Goal: Information Seeking & Learning: Learn about a topic

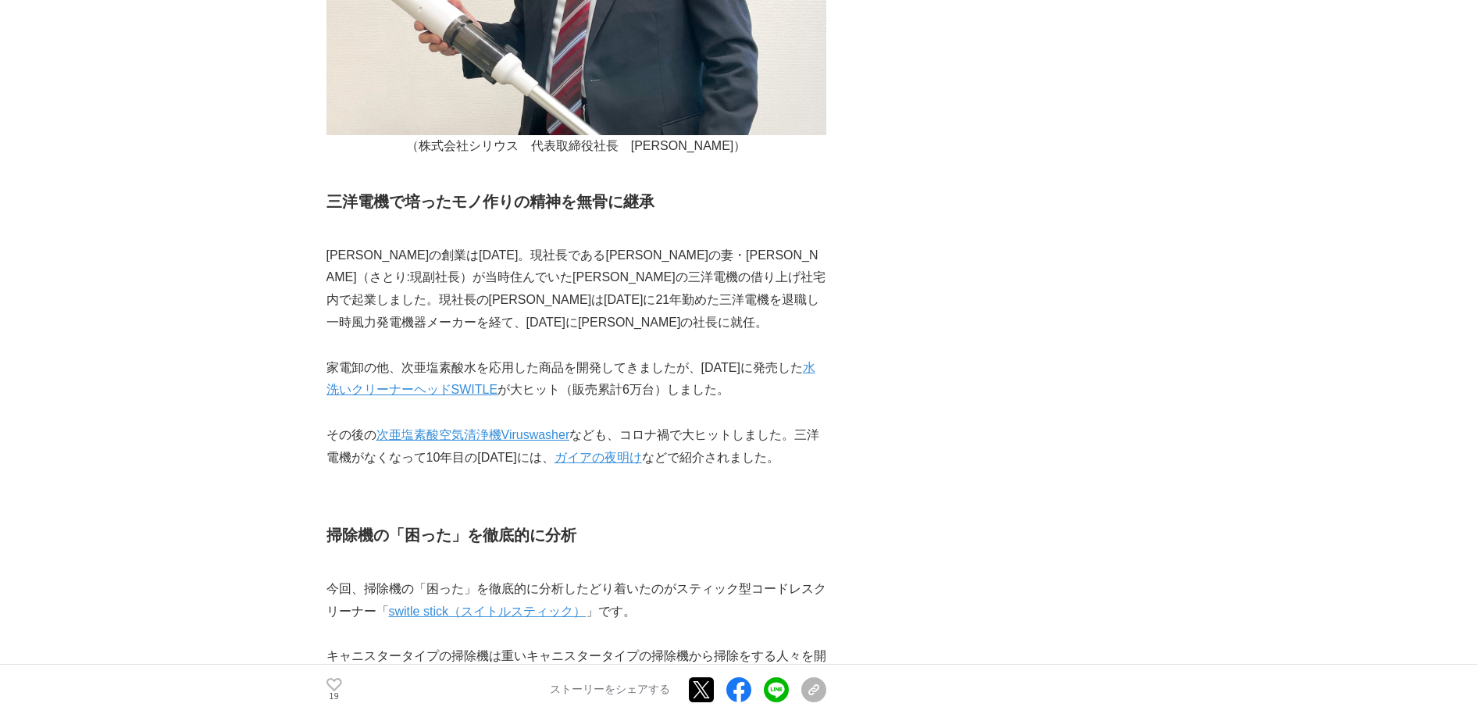
scroll to position [964, 0]
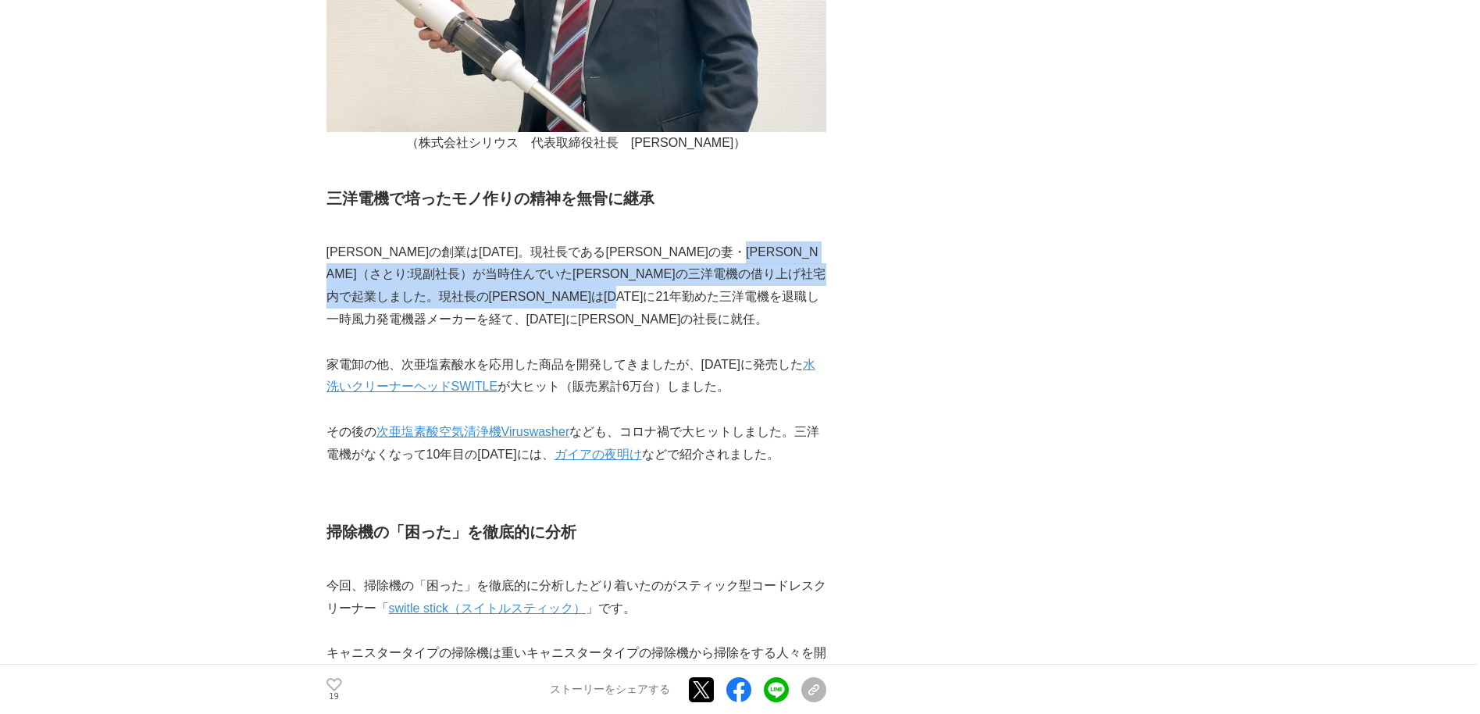
drag, startPoint x: 390, startPoint y: 276, endPoint x: 697, endPoint y: 315, distance: 309.4
click at [697, 315] on p "[PERSON_NAME]の創業は[DATE]。現社長である[PERSON_NAME]の妻・[PERSON_NAME]（さとり:現副社長）が当時住んでいた[P…" at bounding box center [576, 286] width 500 height 90
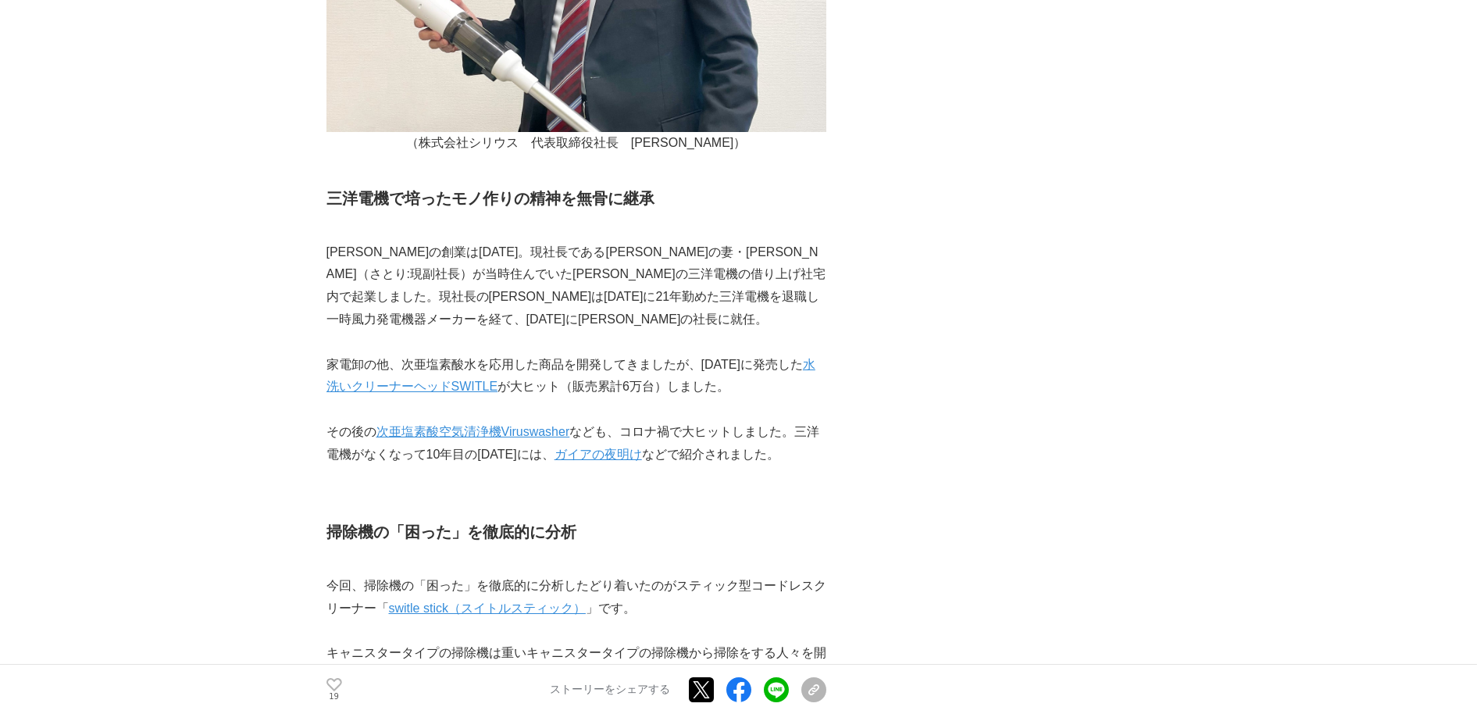
drag, startPoint x: 697, startPoint y: 315, endPoint x: 669, endPoint y: 357, distance: 50.7
click at [669, 357] on p "家電卸の他、次亜塩素酸水を応用した商品を開発してきましたが、[DATE]に発売した 水洗いクリーナーヘッドSWITLE が大ヒット（販売累計6万台）しました。" at bounding box center [576, 376] width 500 height 45
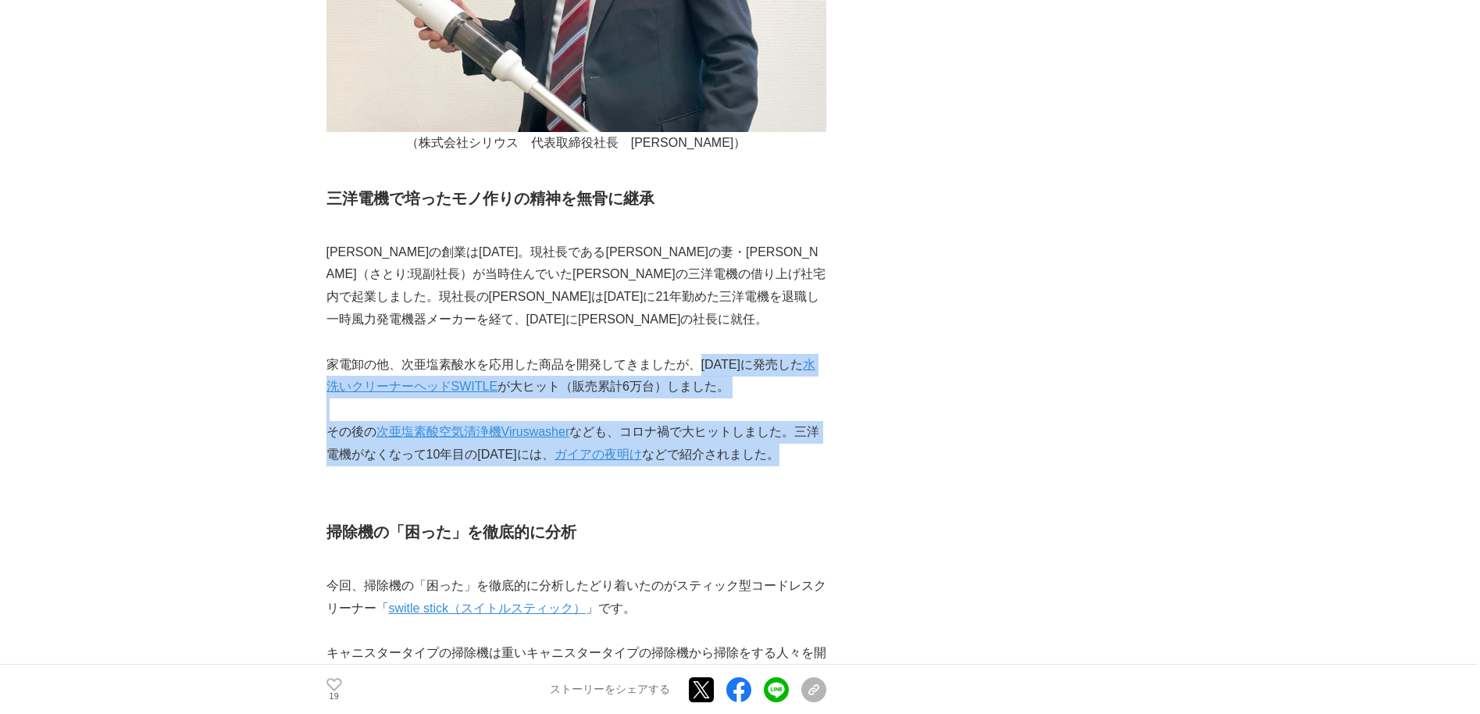
drag, startPoint x: 695, startPoint y: 358, endPoint x: 813, endPoint y: 459, distance: 155.6
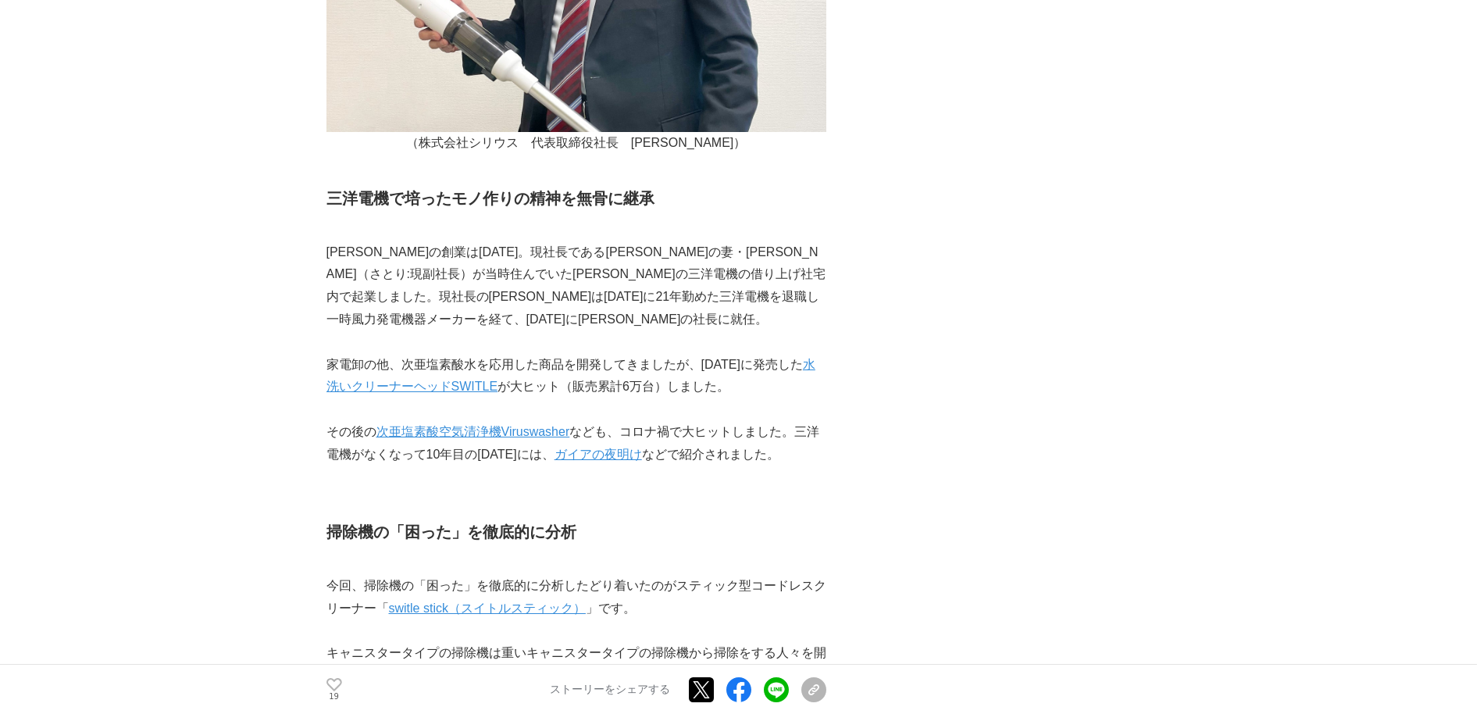
drag, startPoint x: 813, startPoint y: 459, endPoint x: 707, endPoint y: 507, distance: 116.4
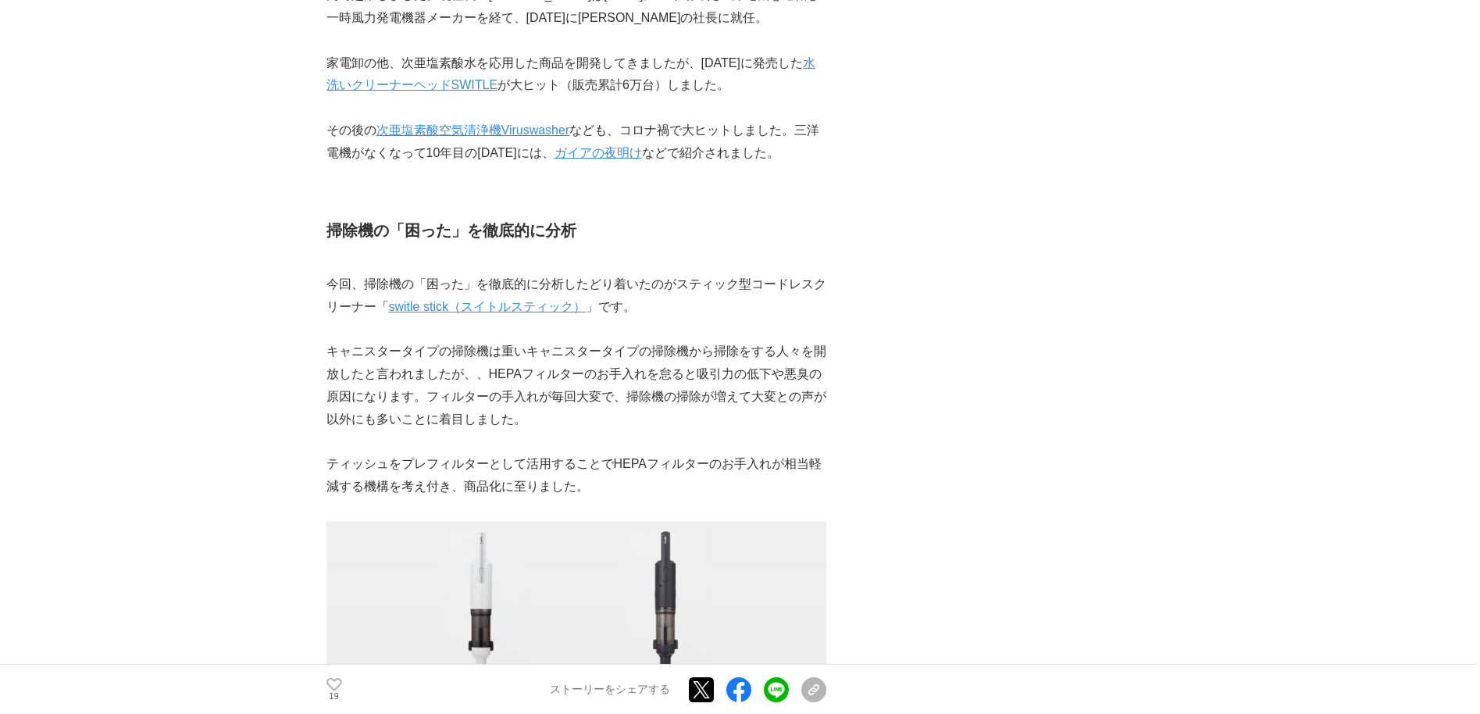
scroll to position [1285, 0]
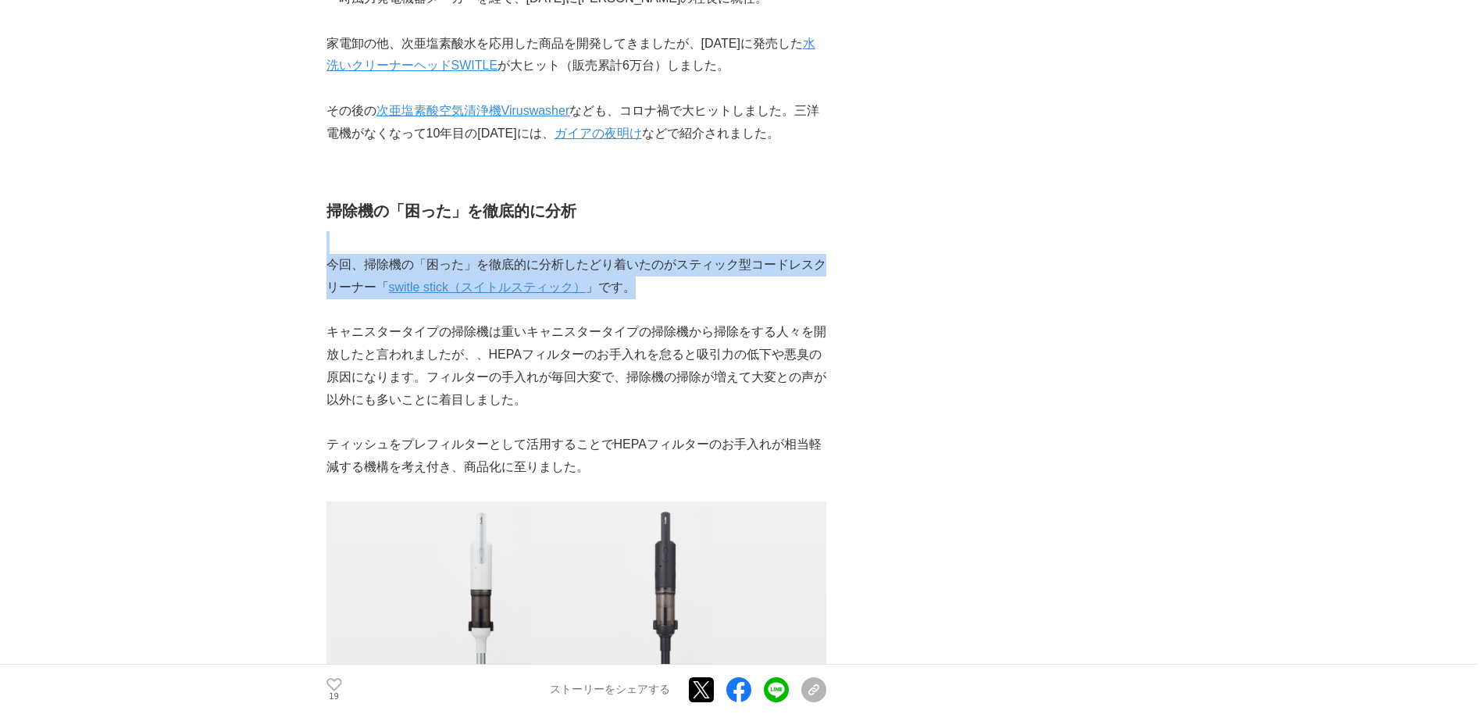
drag, startPoint x: 665, startPoint y: 251, endPoint x: 704, endPoint y: 277, distance: 46.8
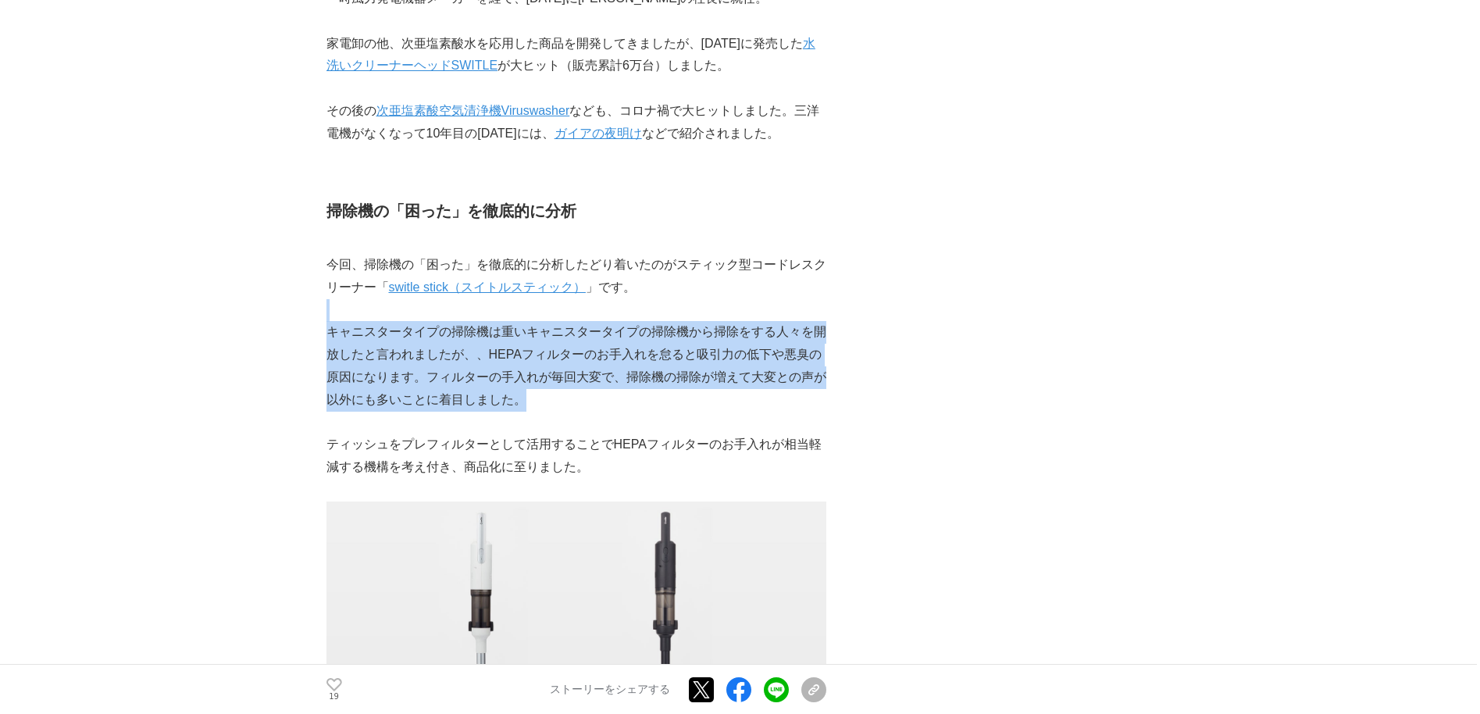
drag, startPoint x: 524, startPoint y: 319, endPoint x: 638, endPoint y: 409, distance: 145.1
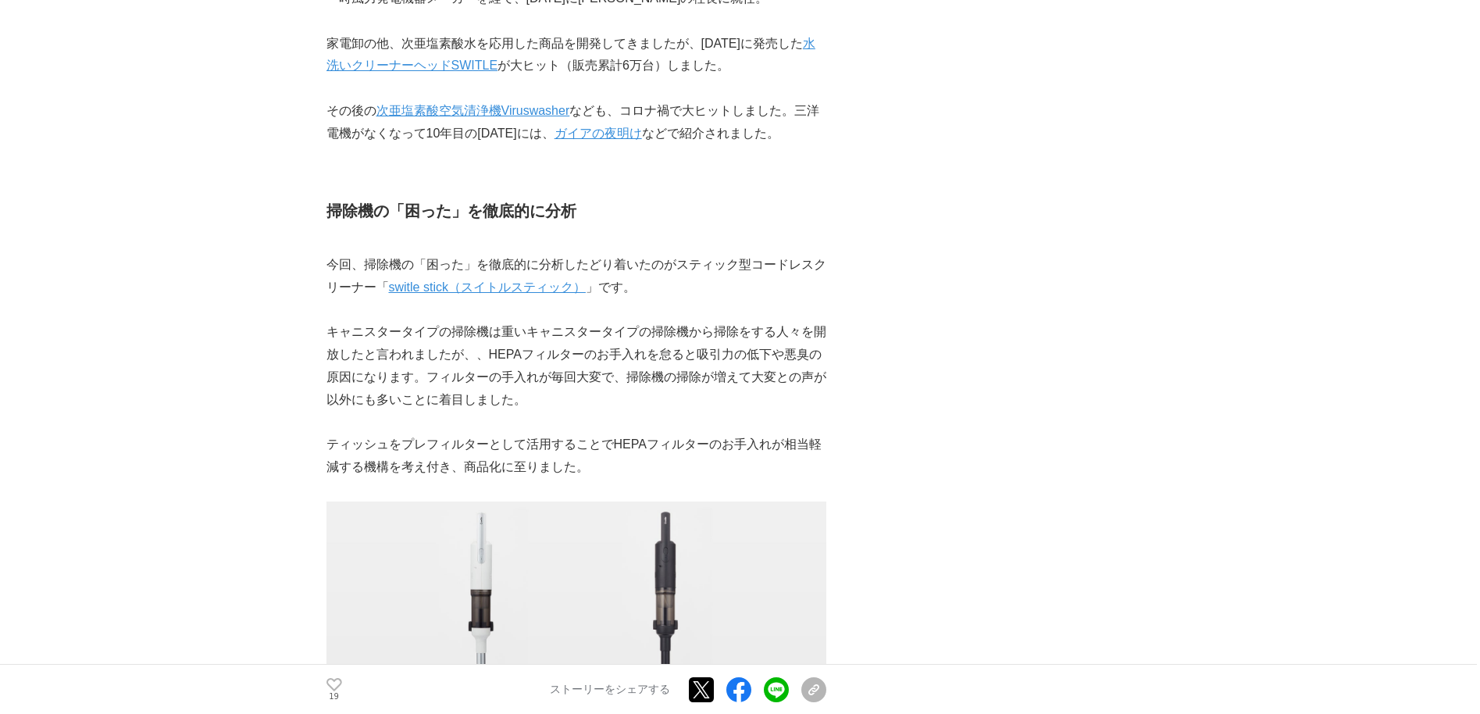
drag, startPoint x: 638, startPoint y: 409, endPoint x: 561, endPoint y: 433, distance: 81.0
click at [561, 433] on p "ティッシュをプレフィルターとして活用することでHEPAフィルターのお手入れが相当軽減する機構を考え付き、商品化に至りました。" at bounding box center [576, 455] width 500 height 45
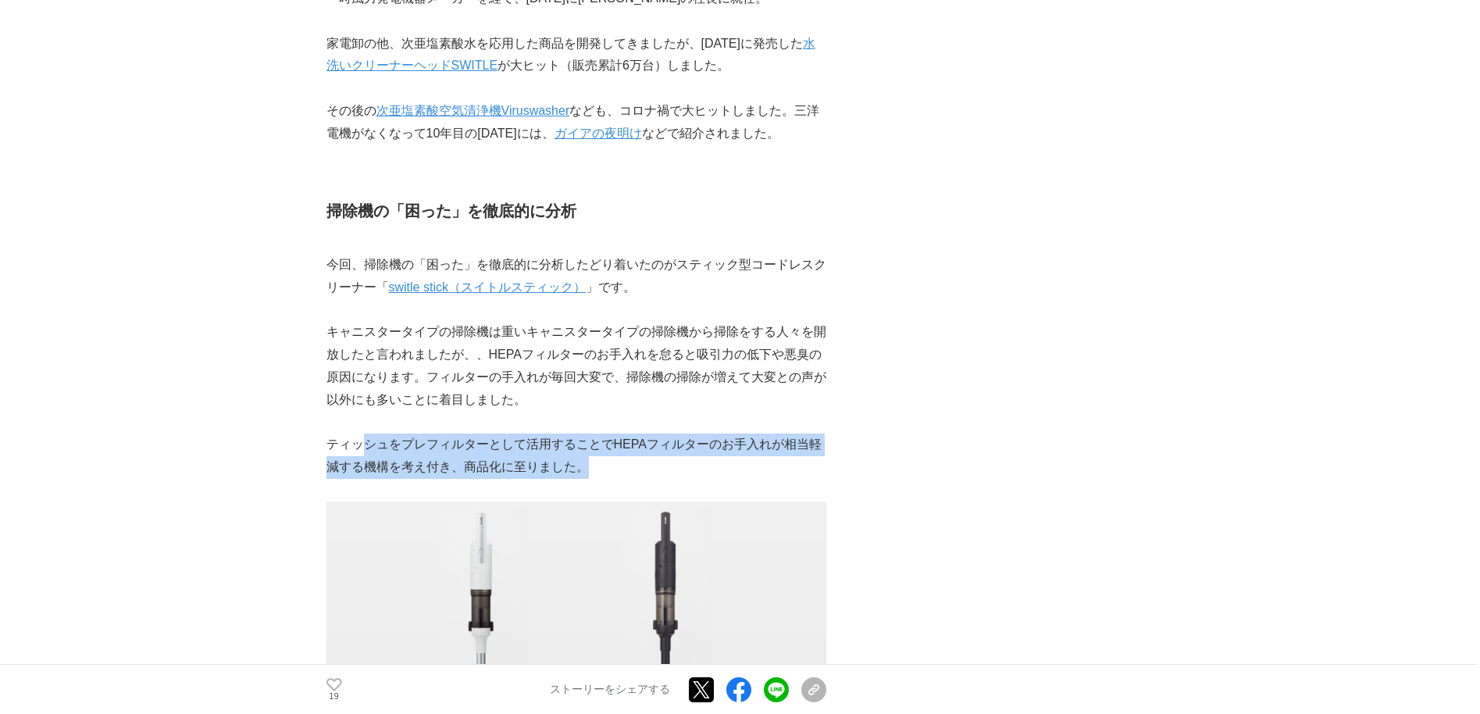
drag, startPoint x: 360, startPoint y: 446, endPoint x: 603, endPoint y: 476, distance: 244.8
click at [603, 476] on p "ティッシュをプレフィルターとして活用することでHEPAフィルターのお手入れが相当軽減する機構を考え付き、商品化に至りました。" at bounding box center [576, 455] width 500 height 45
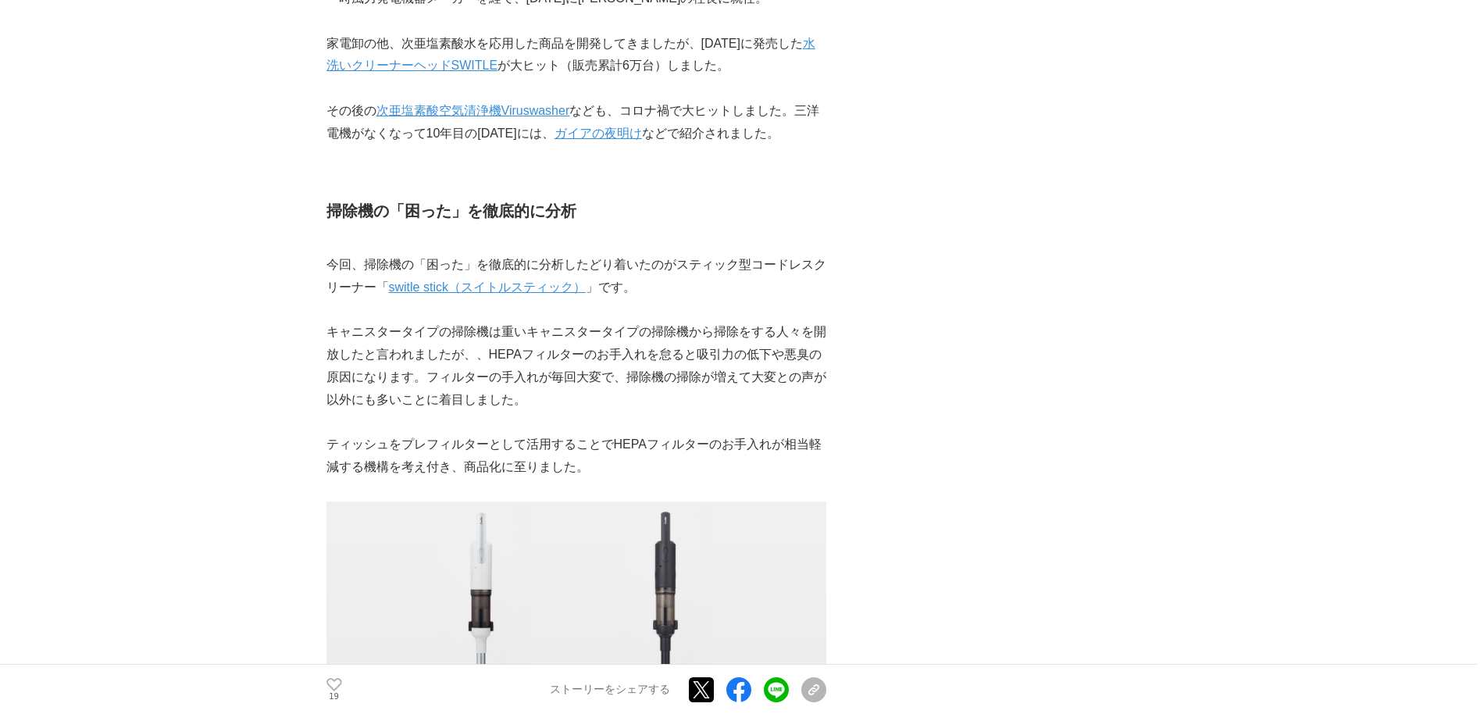
drag, startPoint x: 603, startPoint y: 476, endPoint x: 1014, endPoint y: 479, distance: 410.8
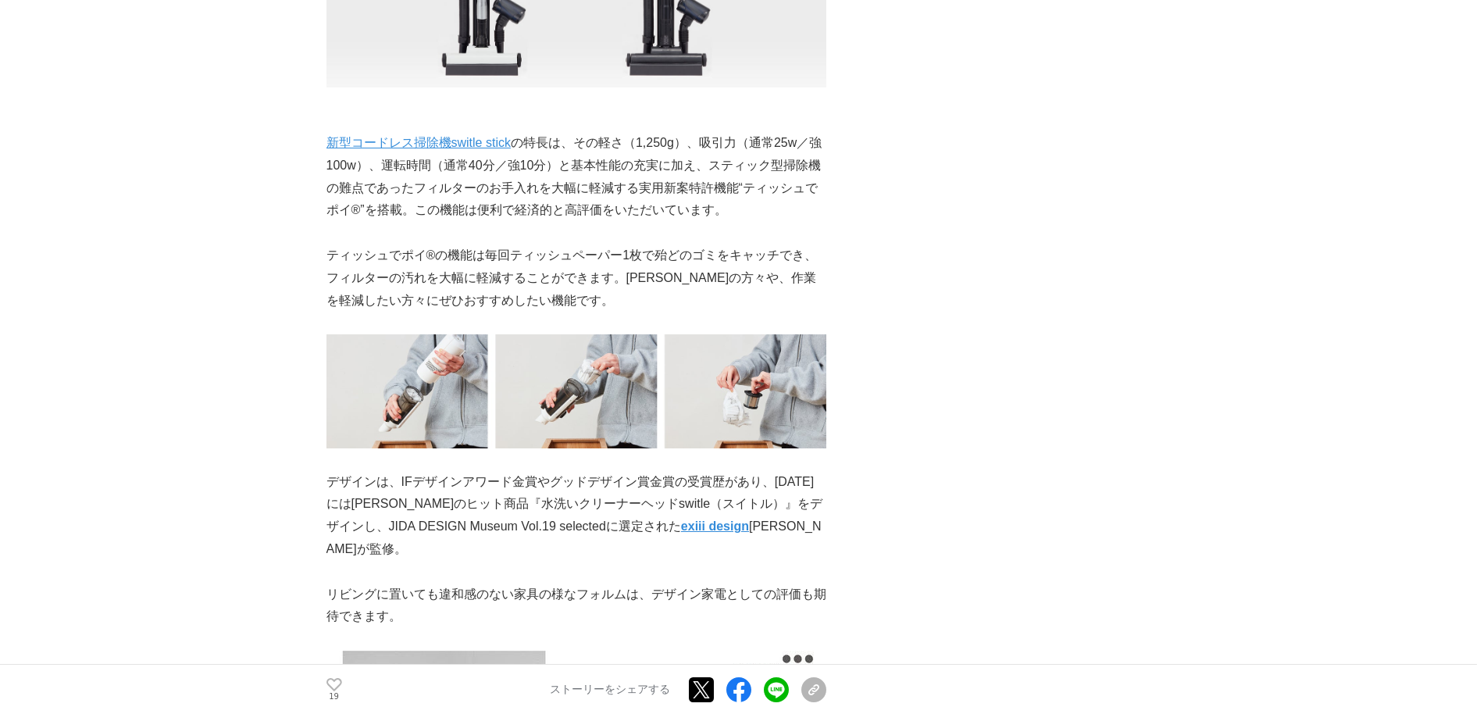
scroll to position [2034, 0]
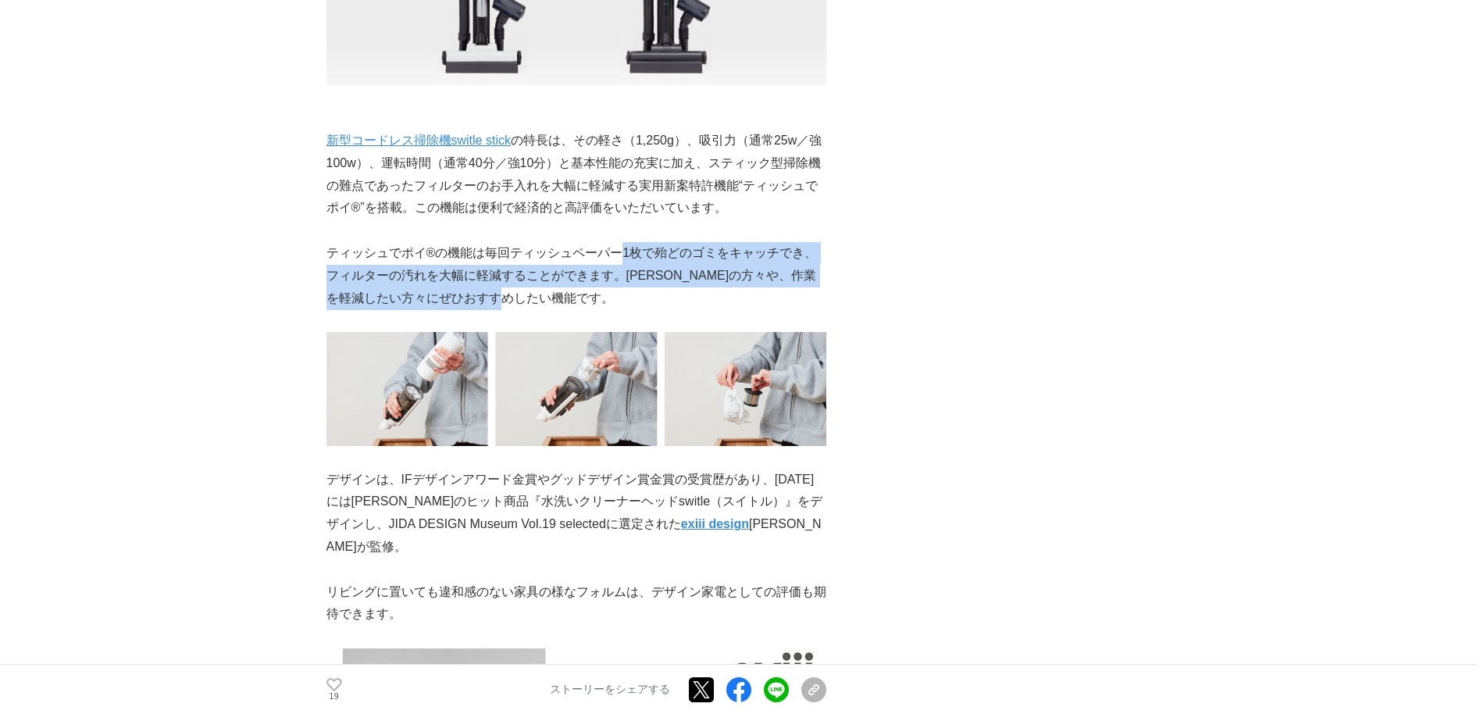
drag, startPoint x: 625, startPoint y: 253, endPoint x: 571, endPoint y: 289, distance: 65.4
click at [569, 290] on p "ティッシュでポイ®の機能は毎回ティッシュペーパー1枚で殆どのゴミをキャッチでき、フィルターの汚れを大幅に軽減することができます。[PERSON_NAME]の方…" at bounding box center [576, 275] width 500 height 67
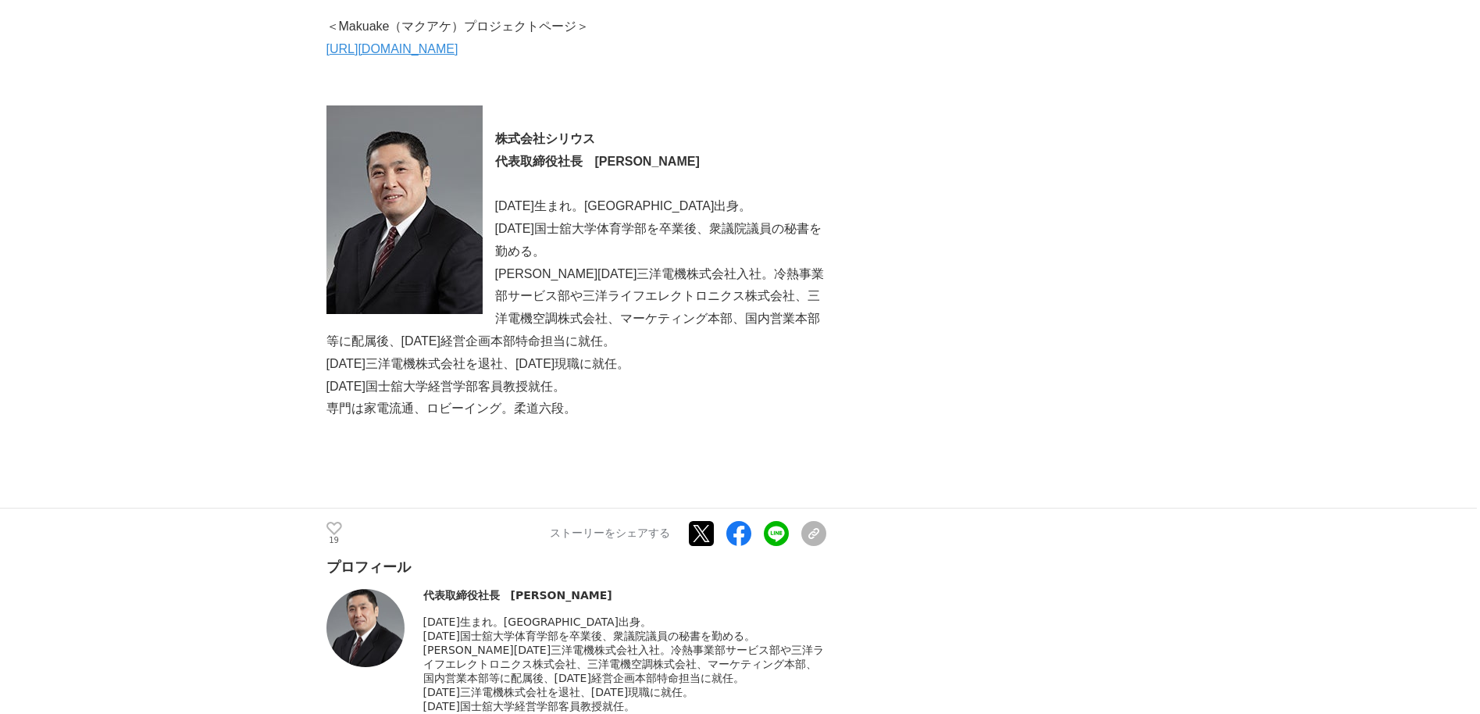
scroll to position [3426, 0]
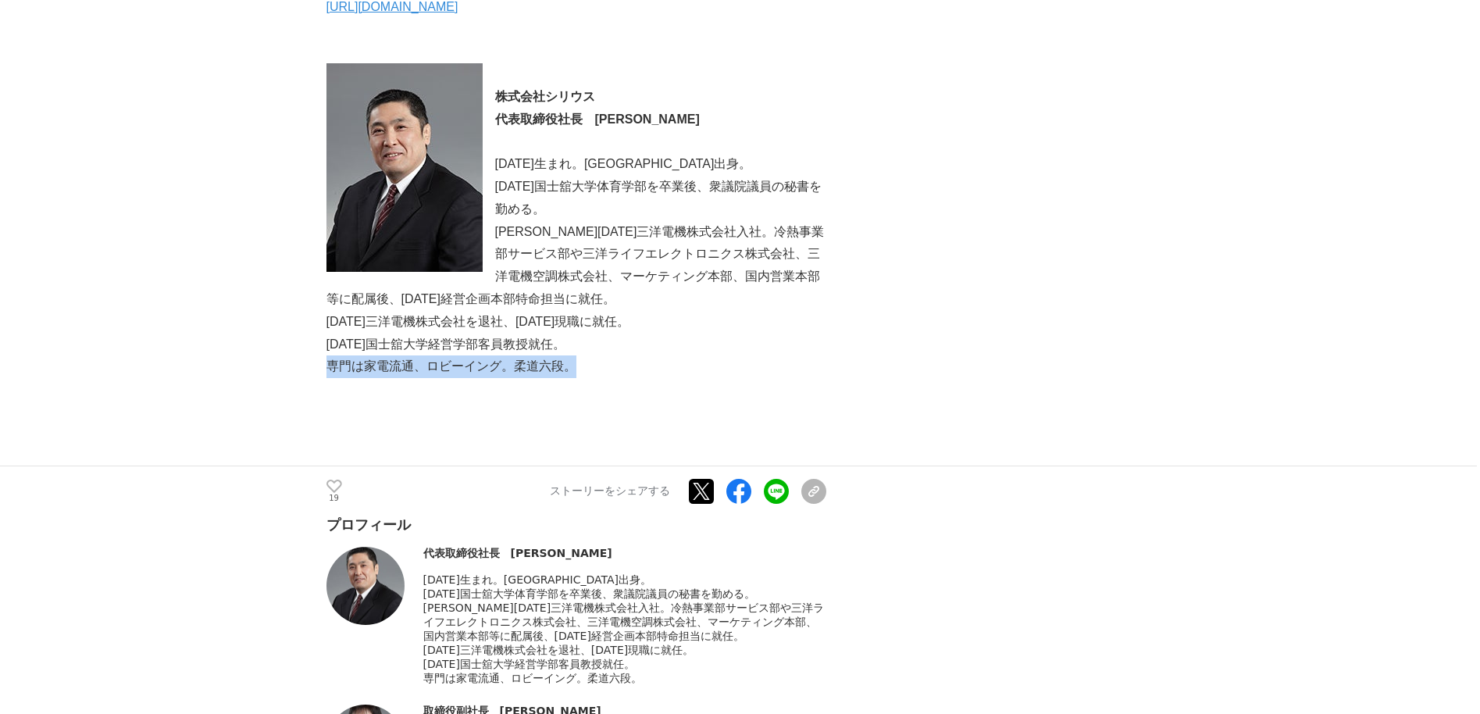
drag, startPoint x: 581, startPoint y: 372, endPoint x: 606, endPoint y: 349, distance: 33.7
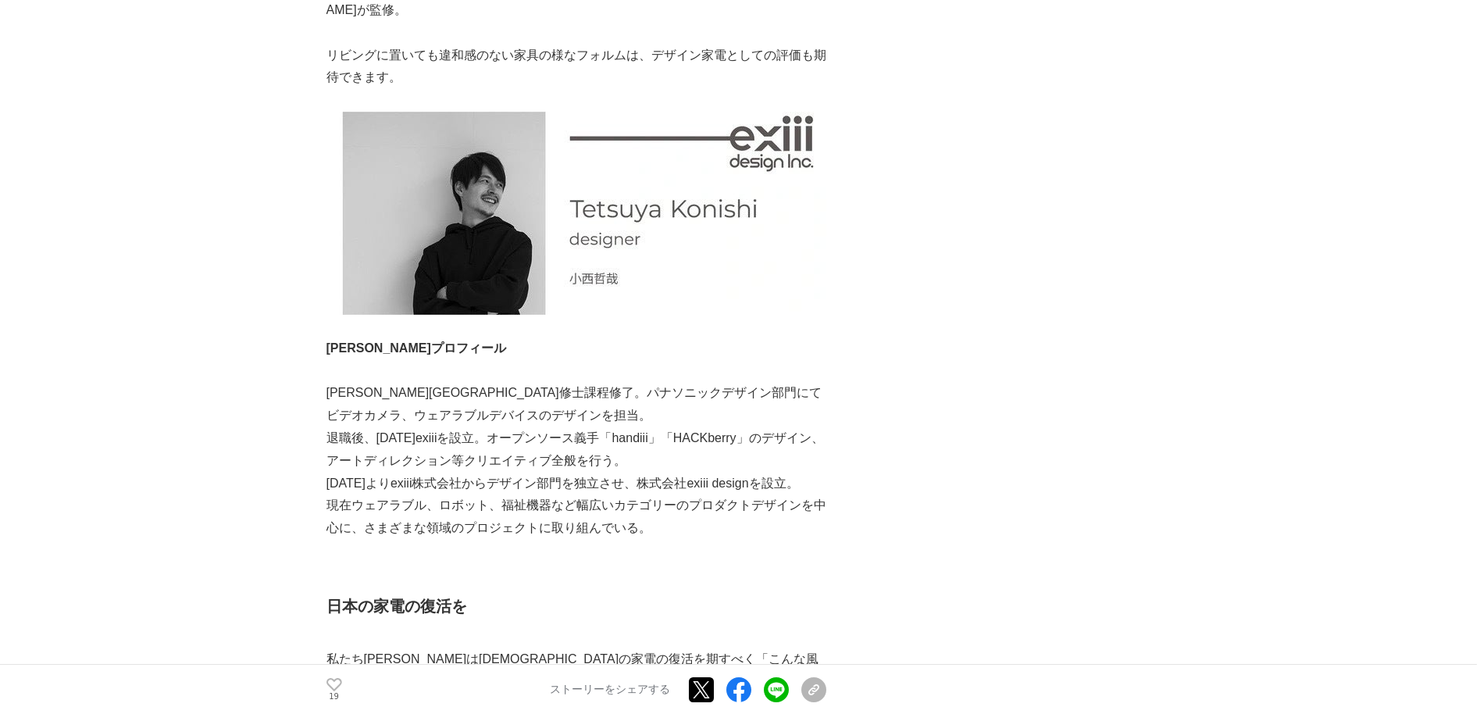
scroll to position [2569, 0]
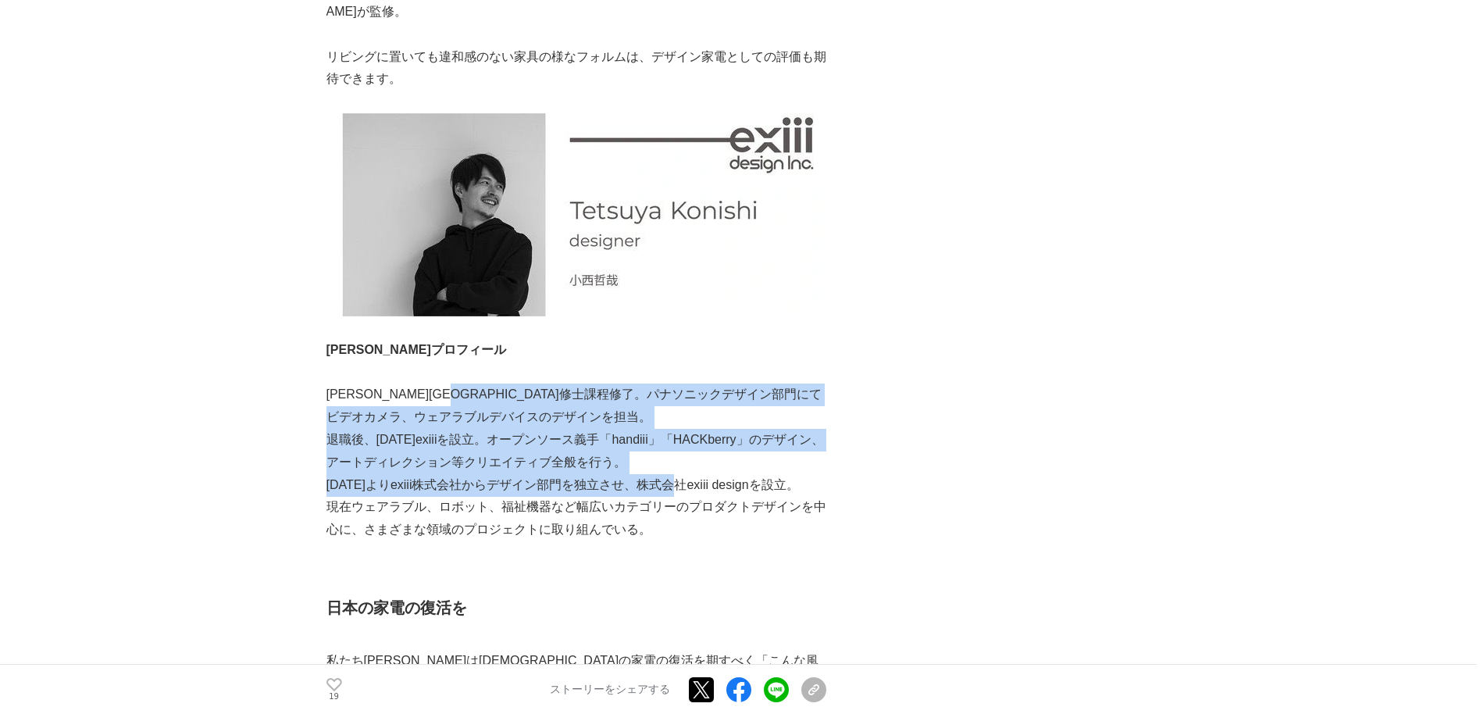
drag, startPoint x: 530, startPoint y: 383, endPoint x: 688, endPoint y: 474, distance: 181.9
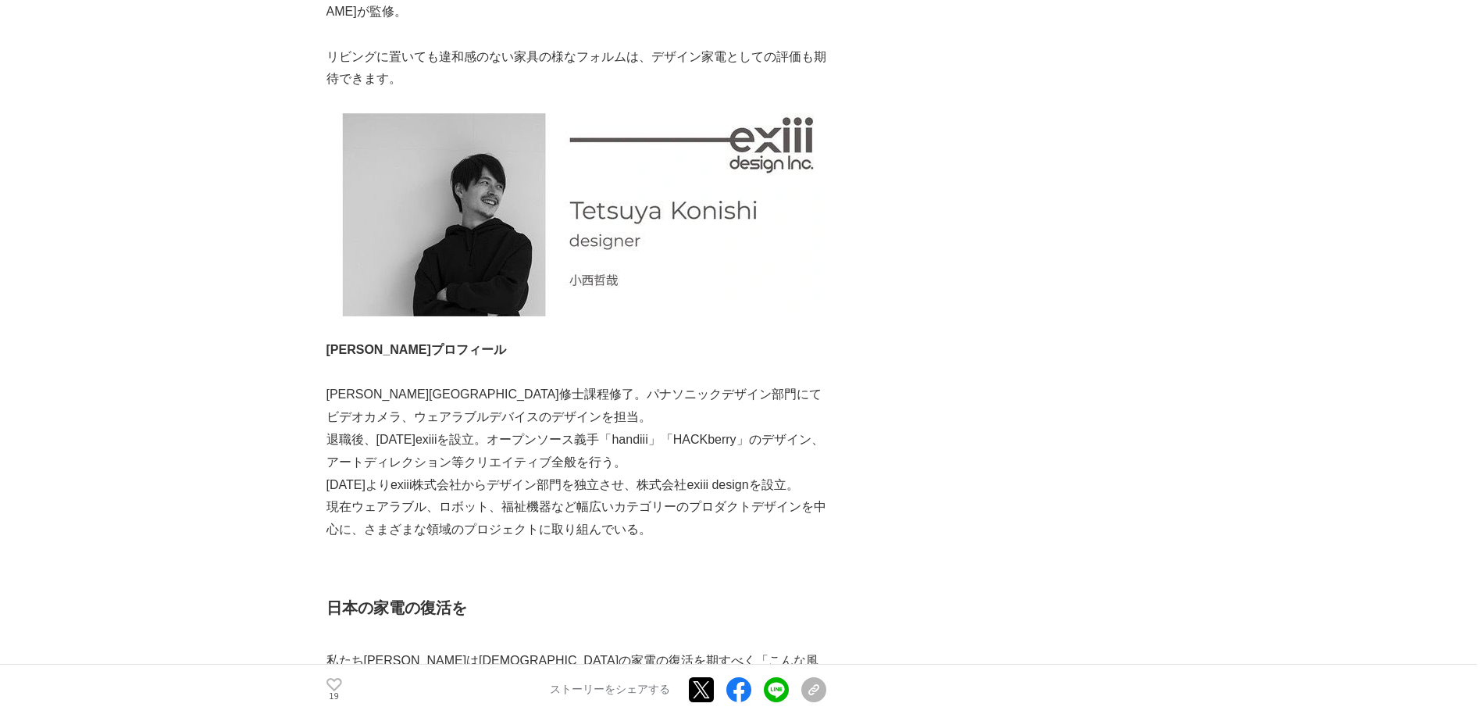
drag, startPoint x: 688, startPoint y: 474, endPoint x: 545, endPoint y: 515, distance: 148.8
click at [545, 515] on p "現在ウェアラブル、ロボット、福祉機器など幅広いカテゴリーのプロダクトデザインを中心に、さまざまな領域のプロジェクトに取り組んでいる。" at bounding box center [576, 518] width 500 height 45
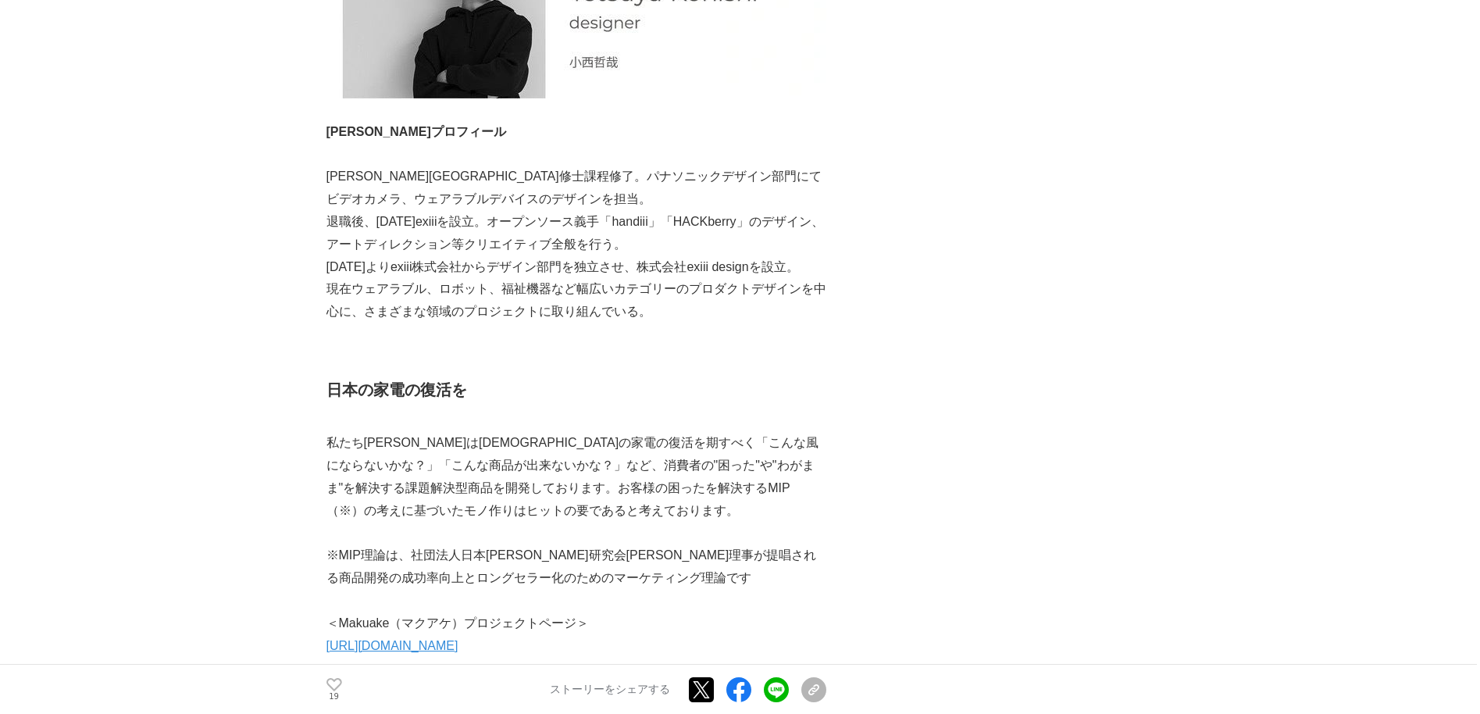
scroll to position [2784, 0]
click at [458, 647] on link "[URL][DOMAIN_NAME]" at bounding box center [392, 648] width 132 height 13
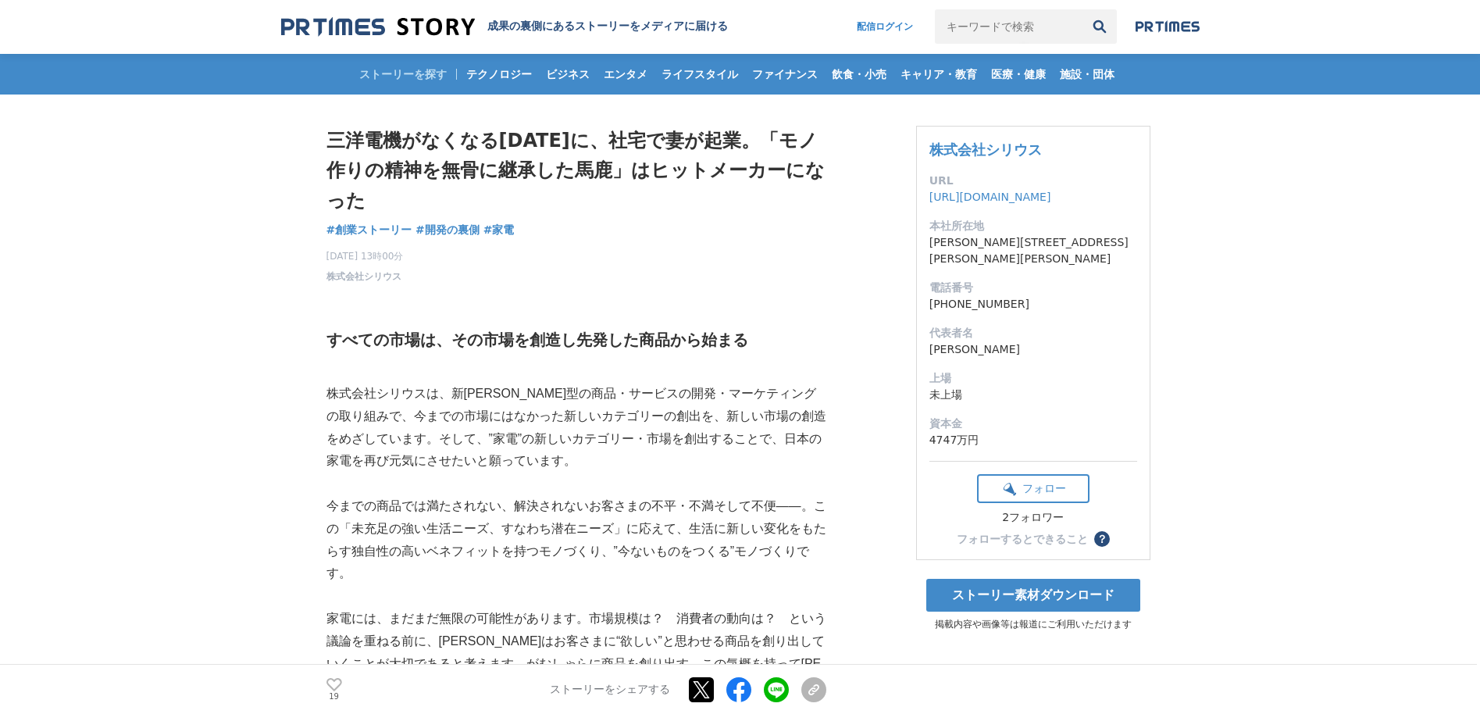
scroll to position [0, 0]
